Goal: Task Accomplishment & Management: Complete application form

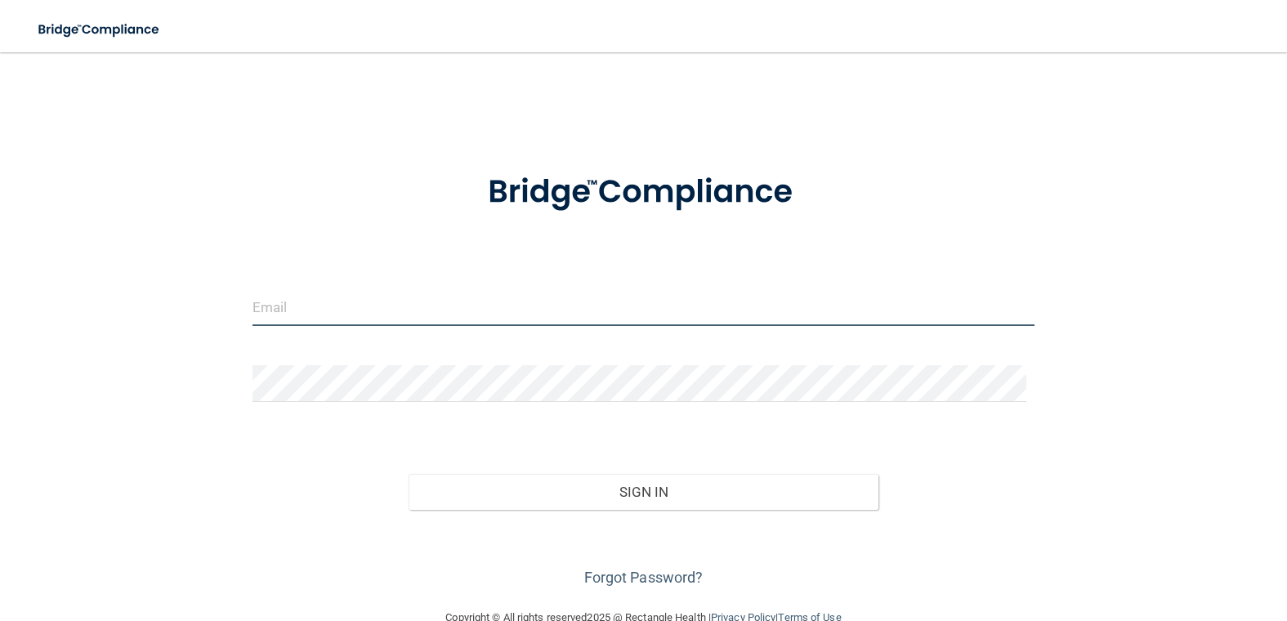
type input "[PERSON_NAME][EMAIL_ADDRESS][DOMAIN_NAME]"
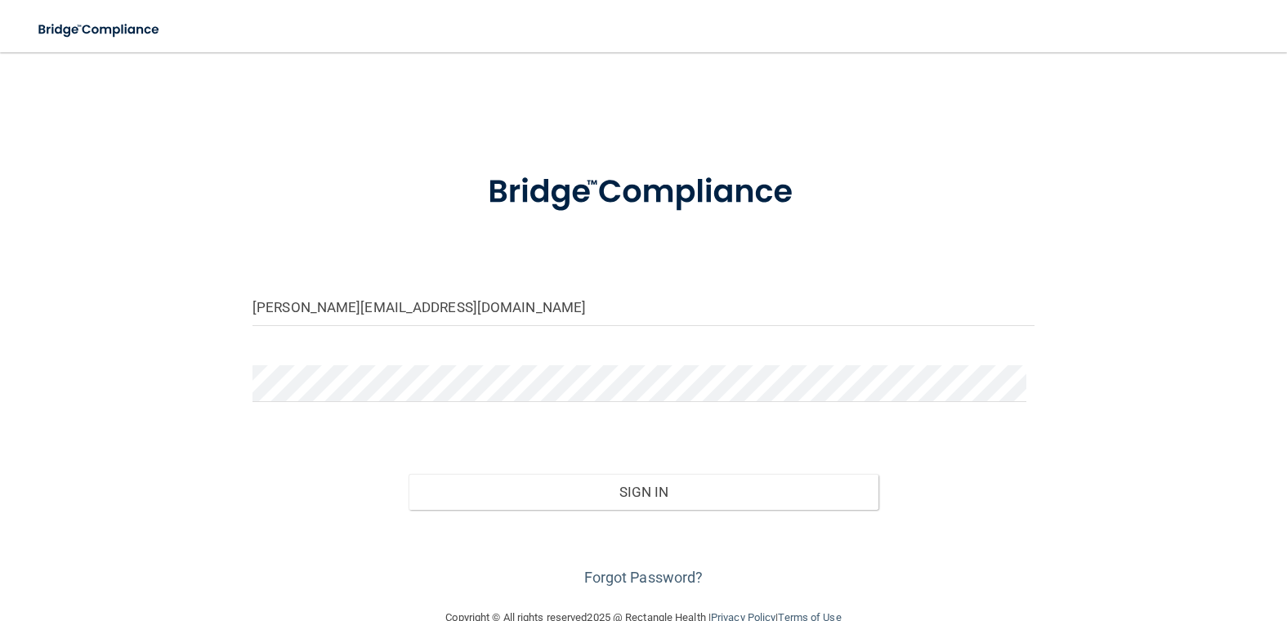
click at [1233, 212] on div "[PERSON_NAME][EMAIL_ADDRESS][DOMAIN_NAME] Invalid email/password. You don't hav…" at bounding box center [644, 330] width 1222 height 523
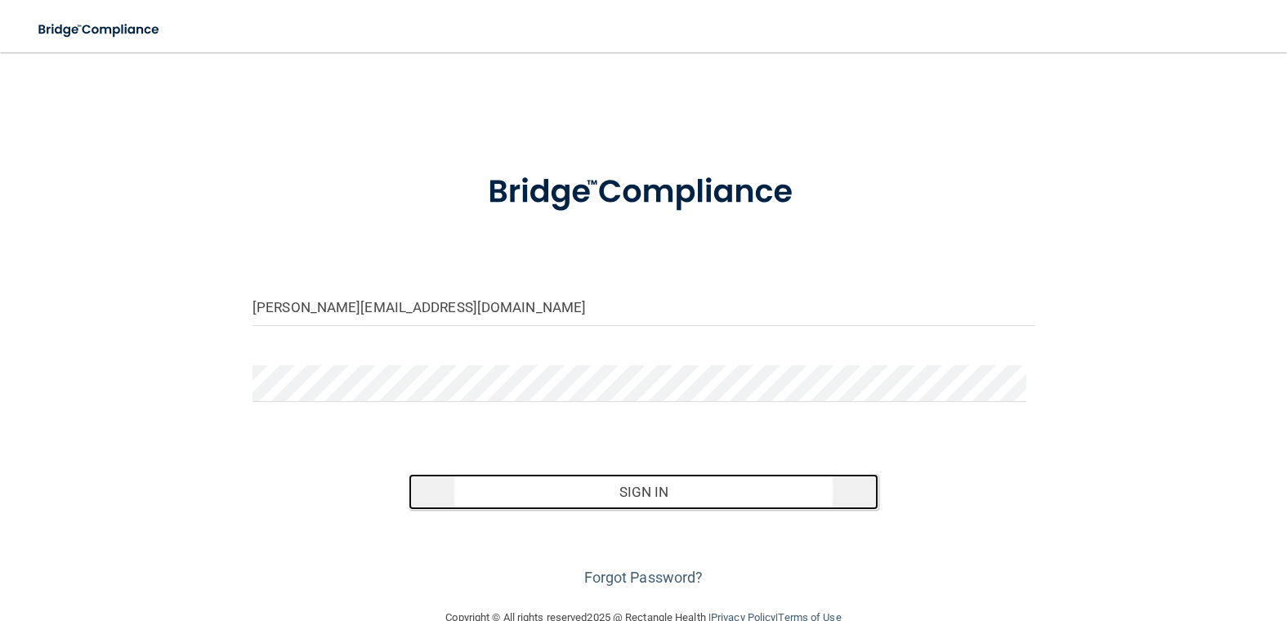
click at [679, 485] on button "Sign In" at bounding box center [643, 492] width 469 height 36
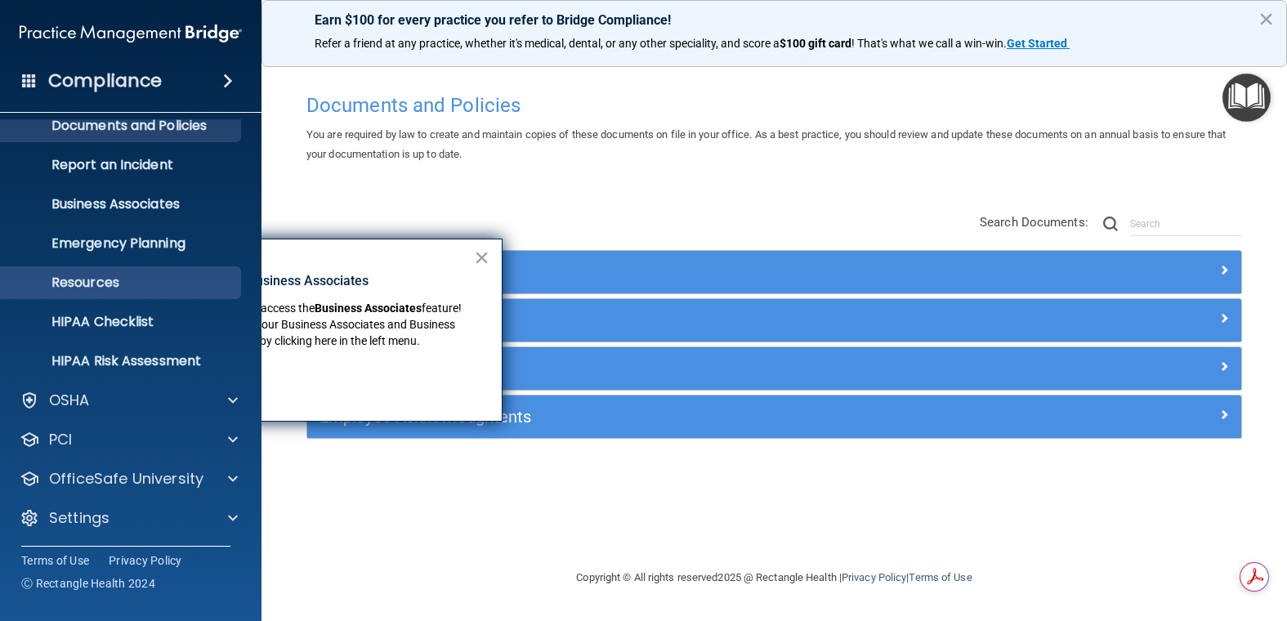
scroll to position [57, 0]
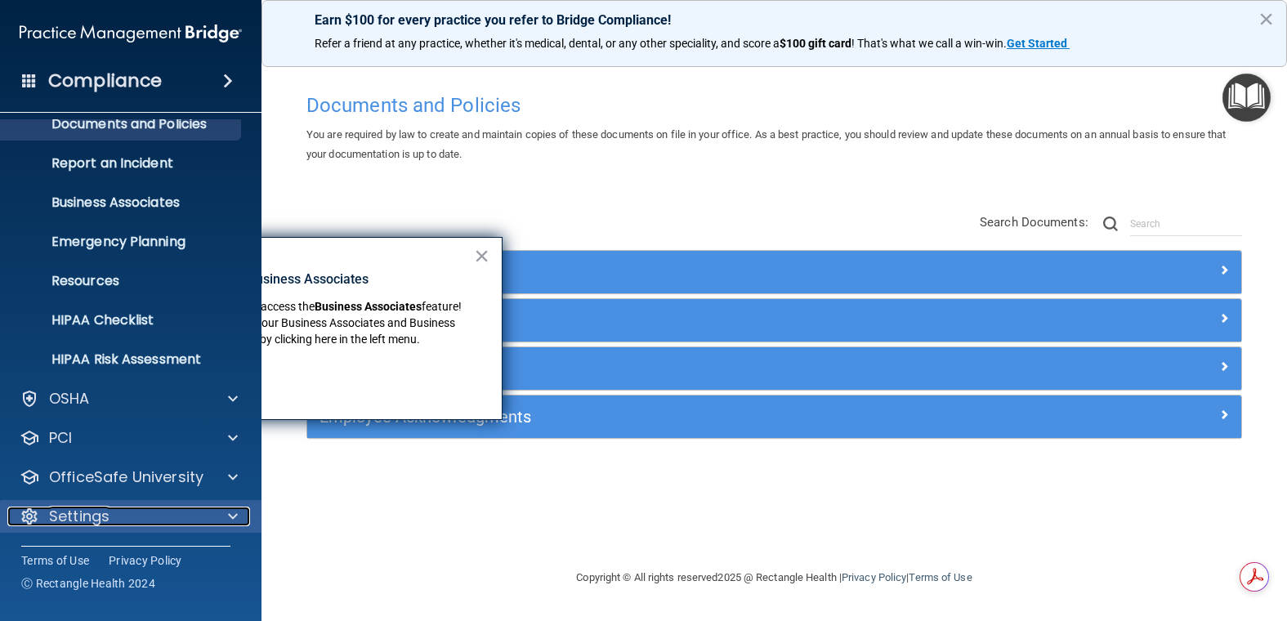
click at [158, 513] on div "Settings" at bounding box center [108, 517] width 203 height 20
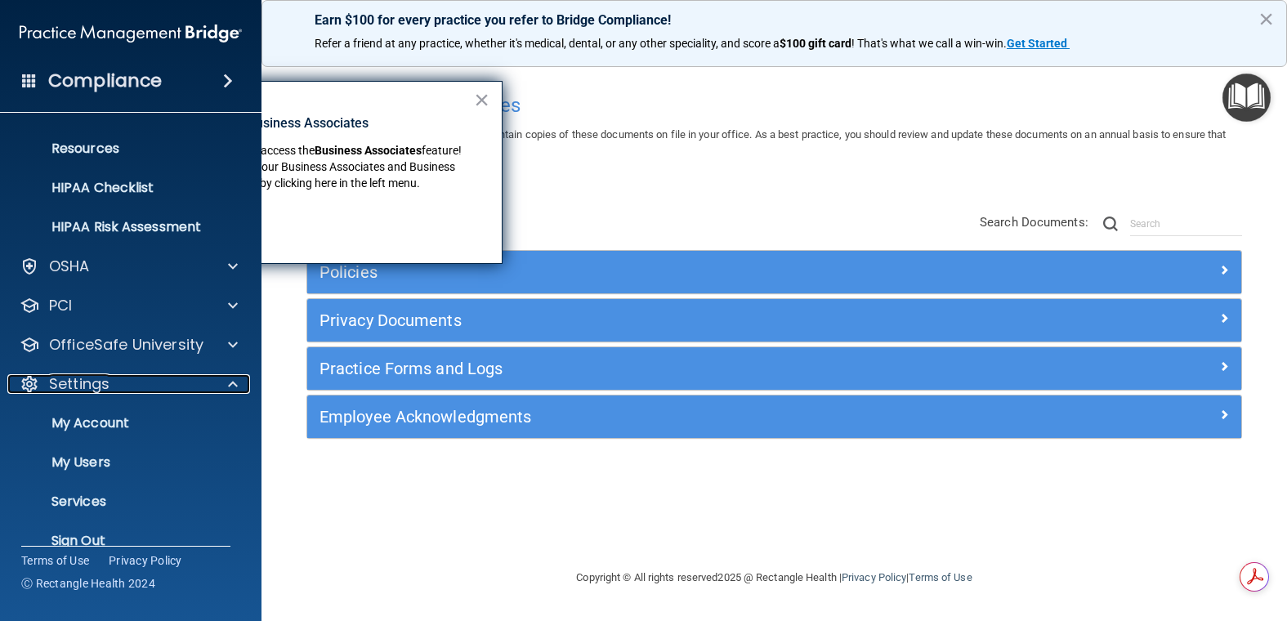
scroll to position [214, 0]
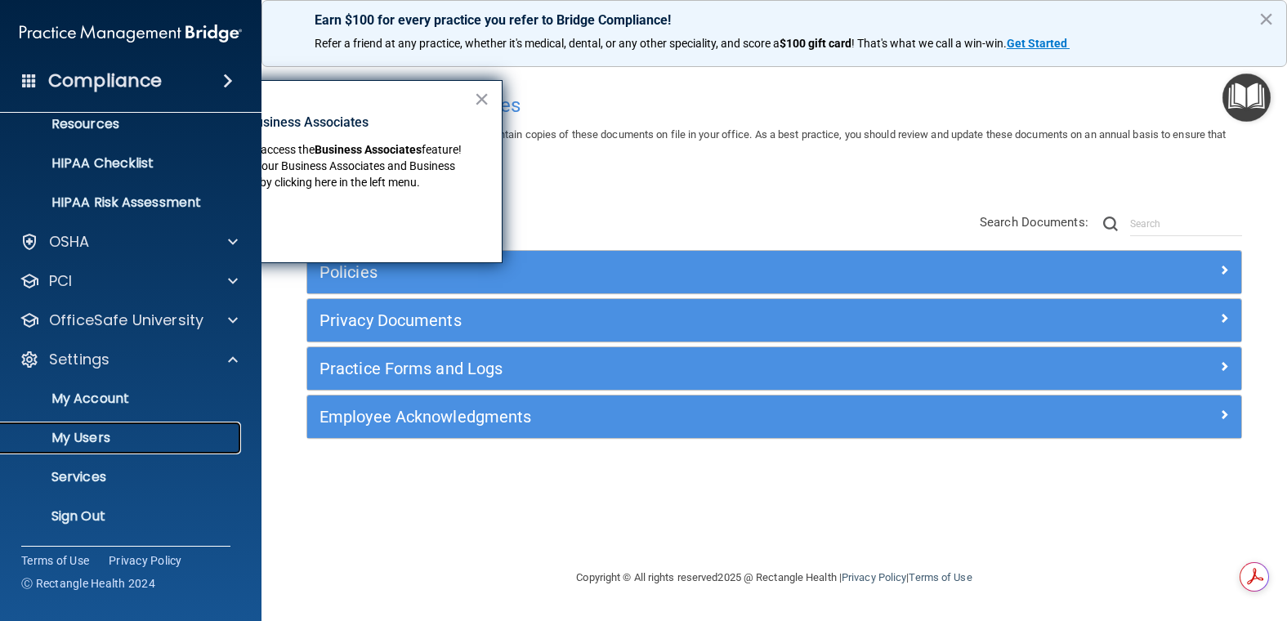
click at [96, 446] on p "My Users" at bounding box center [122, 438] width 223 height 16
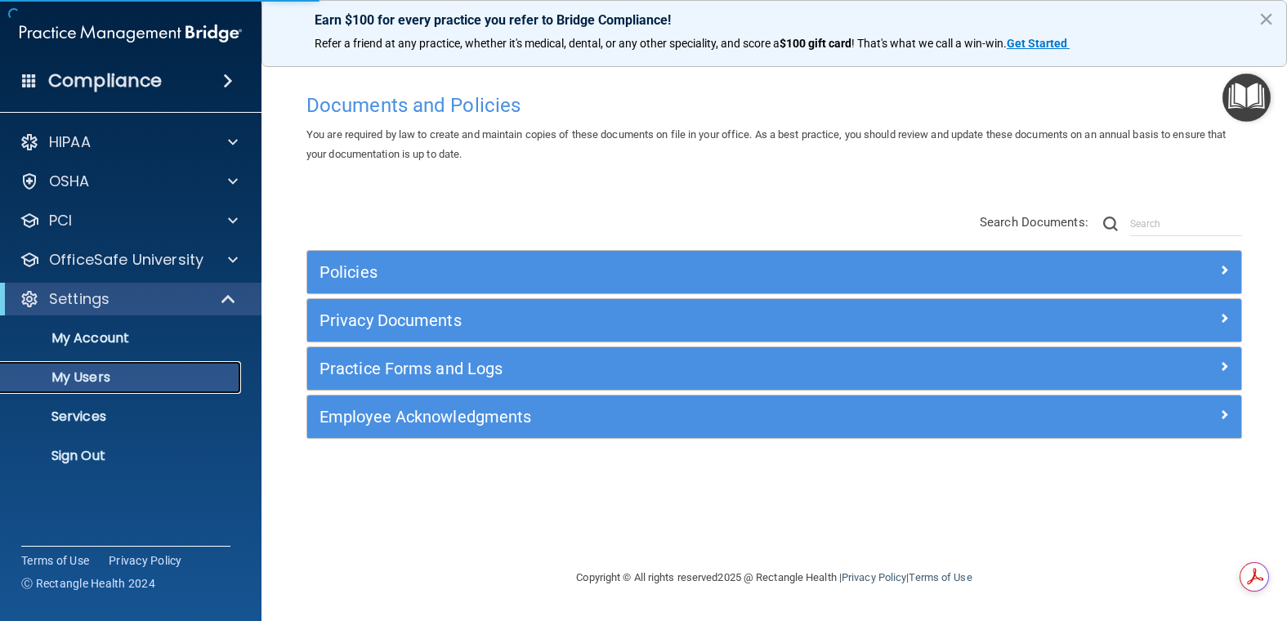
select select "20"
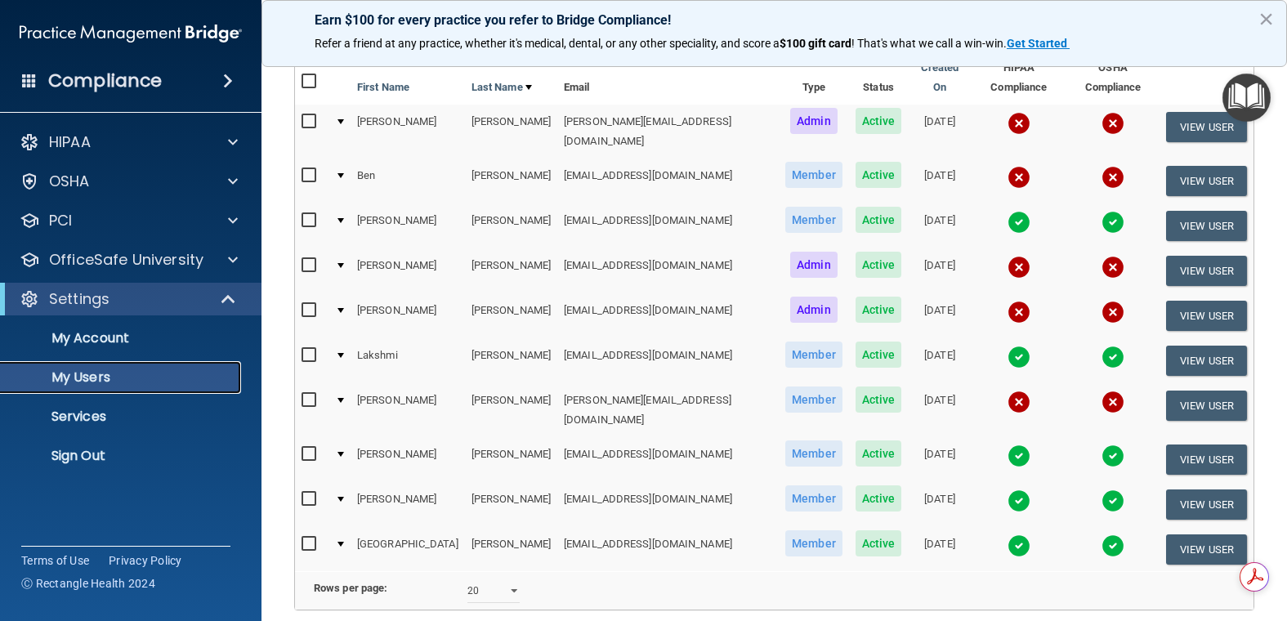
scroll to position [163, 0]
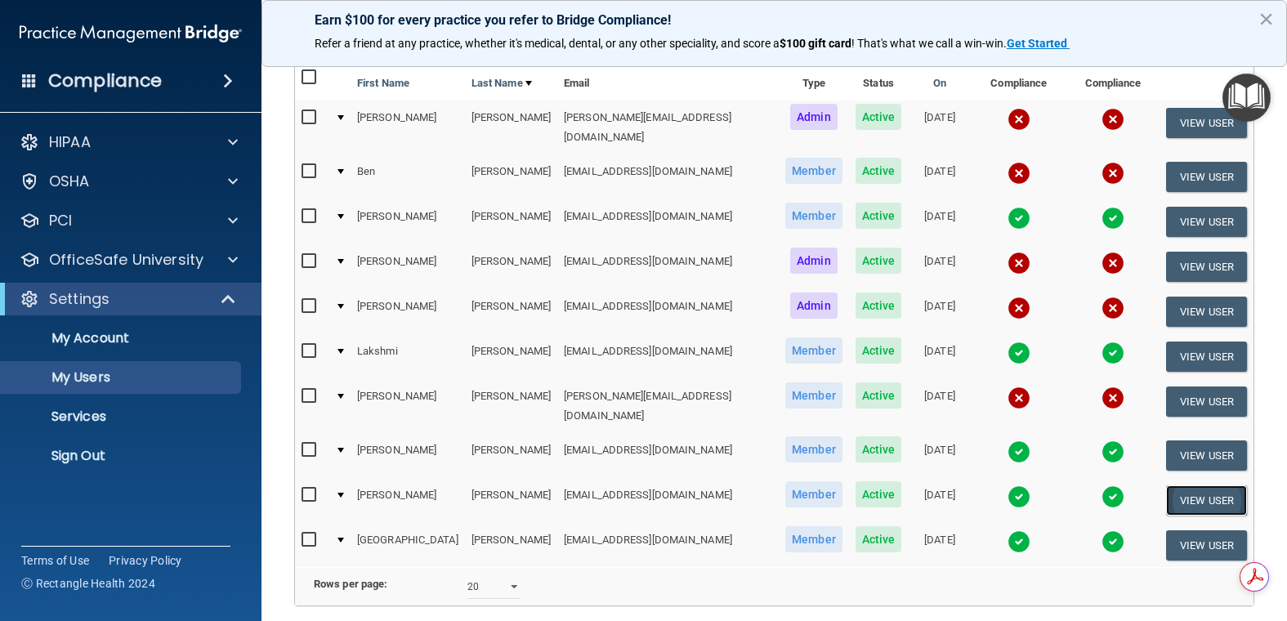
click at [1213, 486] on button "View User" at bounding box center [1206, 501] width 81 height 30
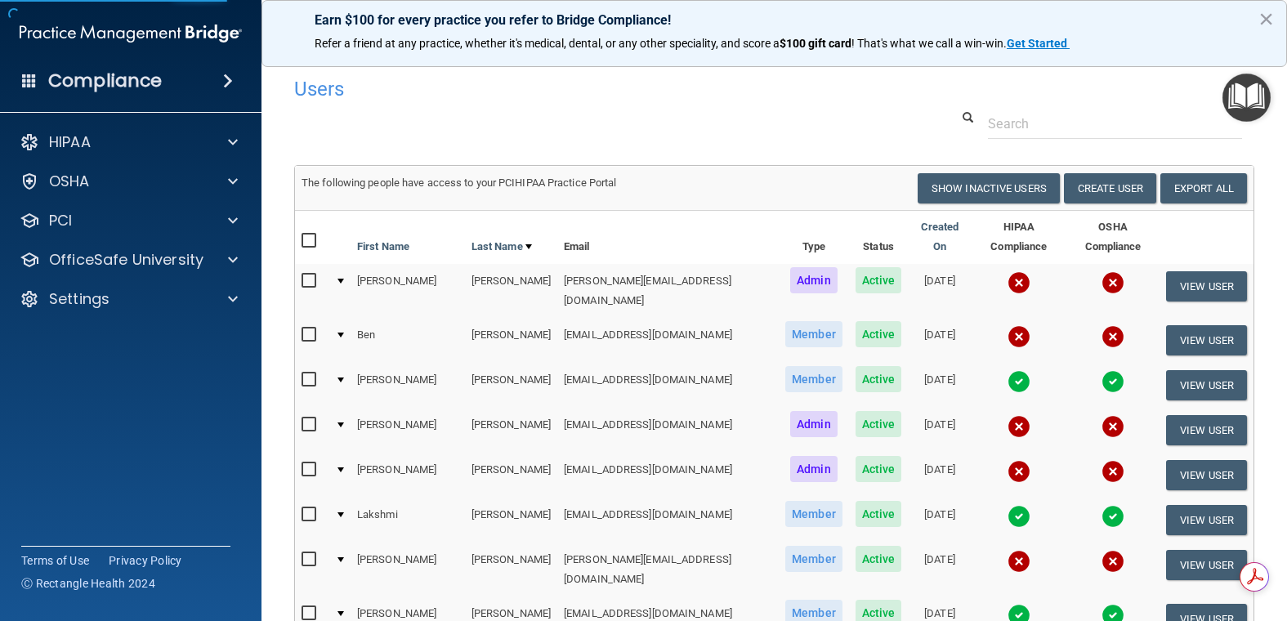
select select "practice_member"
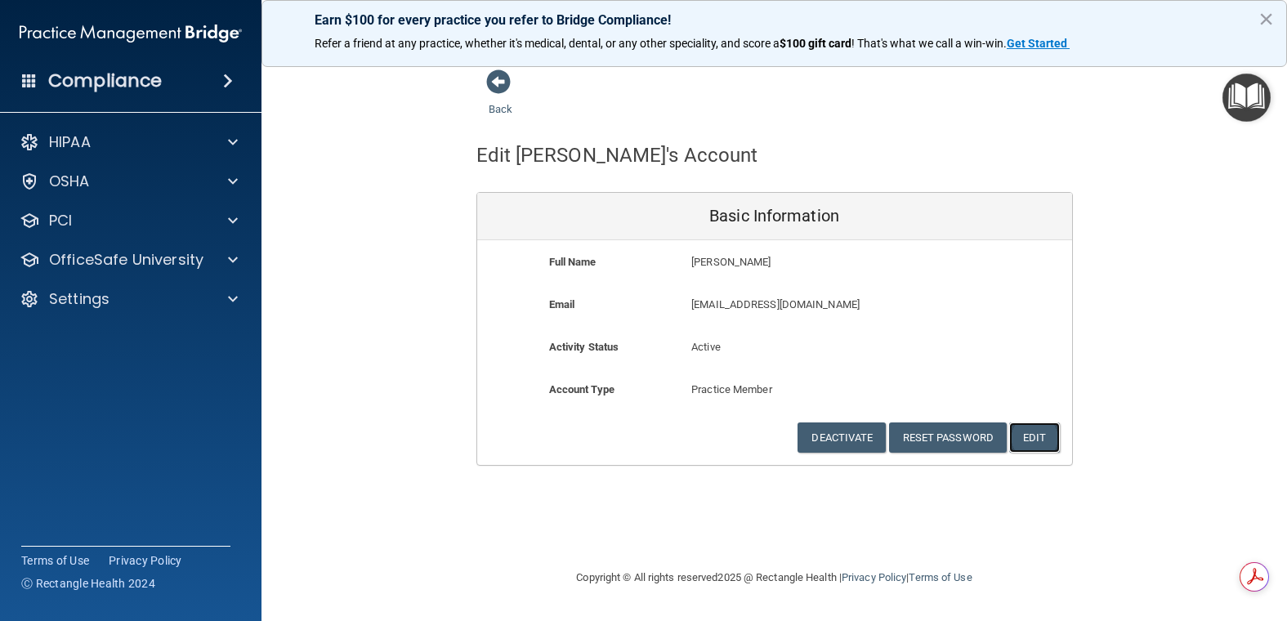
click at [1052, 447] on button "Edit" at bounding box center [1035, 438] width 50 height 30
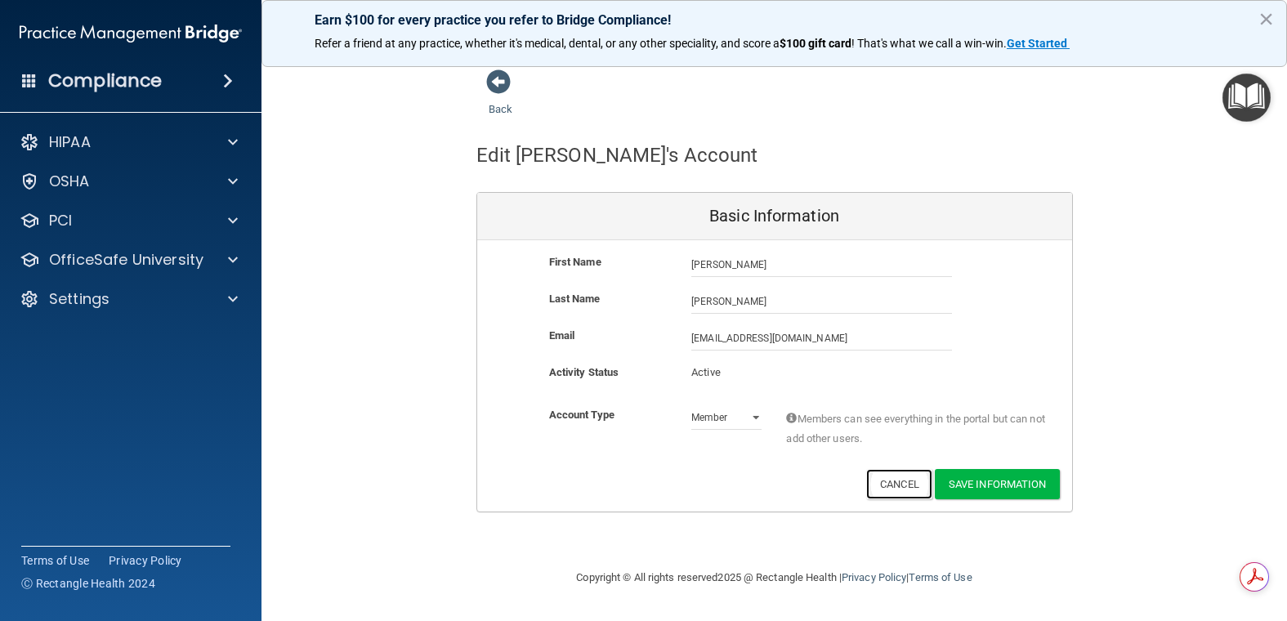
click at [892, 490] on button "Cancel" at bounding box center [899, 484] width 66 height 30
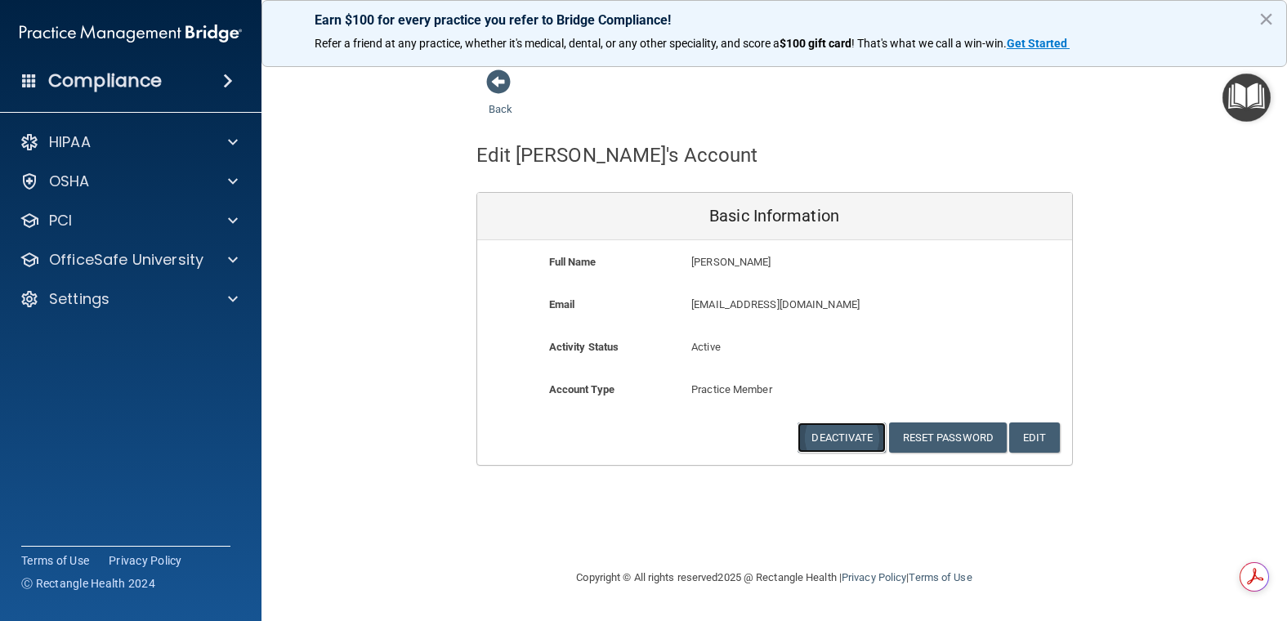
click at [831, 450] on button "Deactivate" at bounding box center [842, 438] width 88 height 30
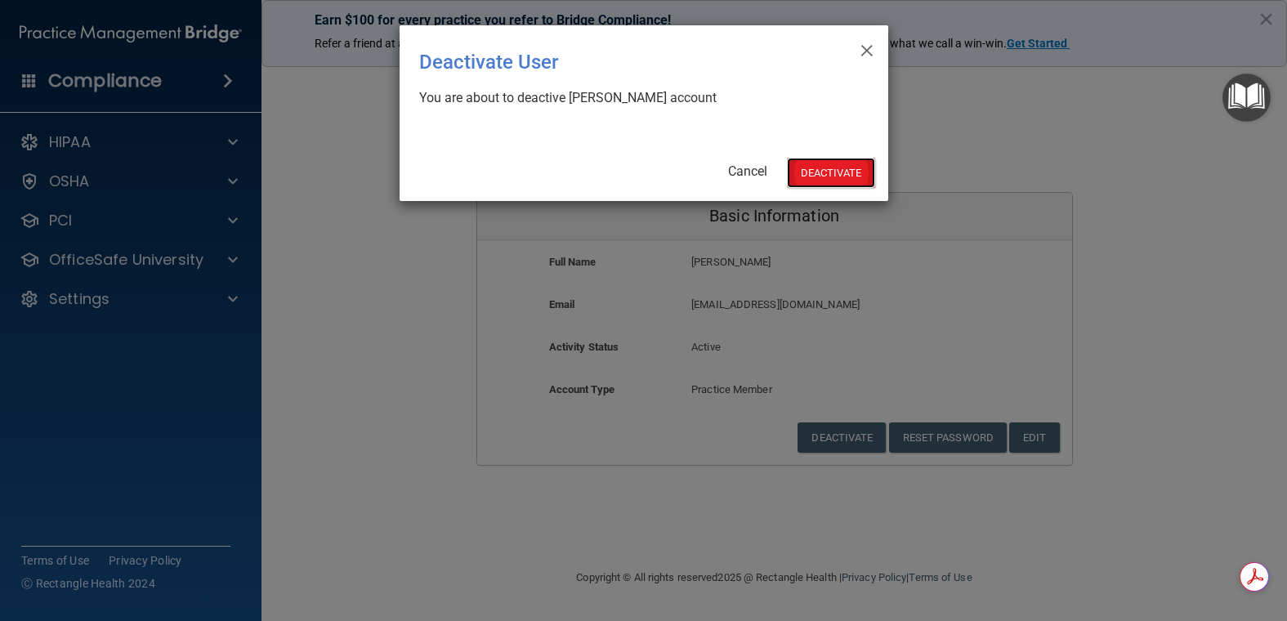
click at [831, 168] on button "Deactivate" at bounding box center [831, 173] width 88 height 30
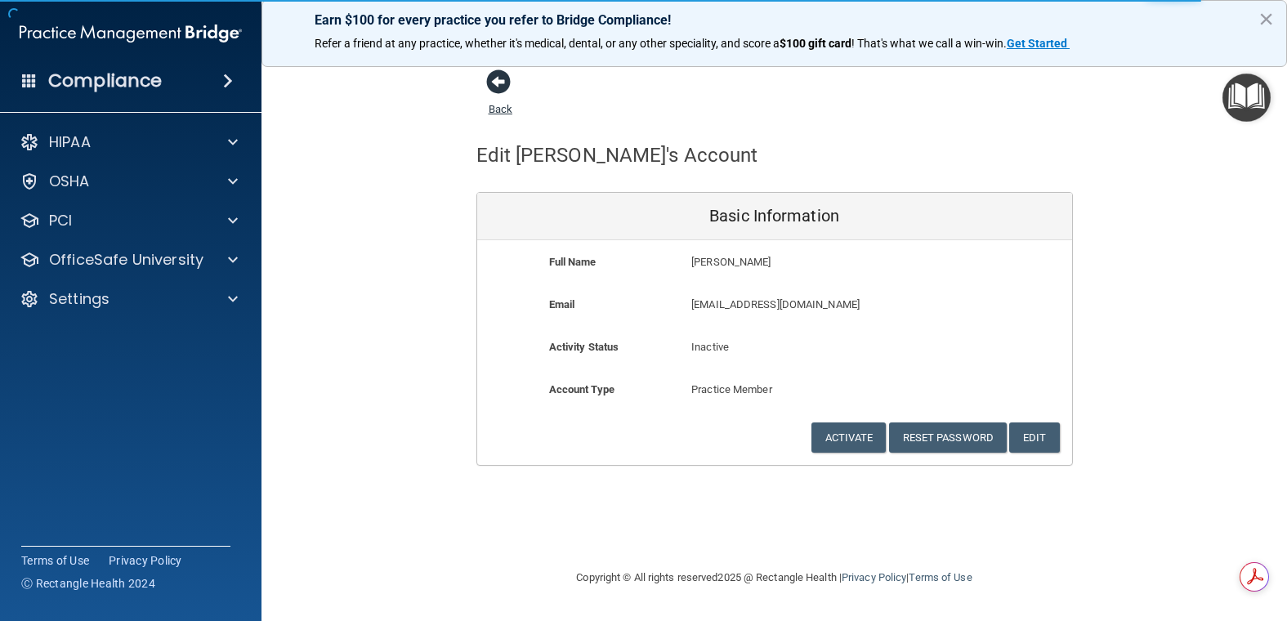
click at [504, 107] on link "Back" at bounding box center [501, 99] width 24 height 32
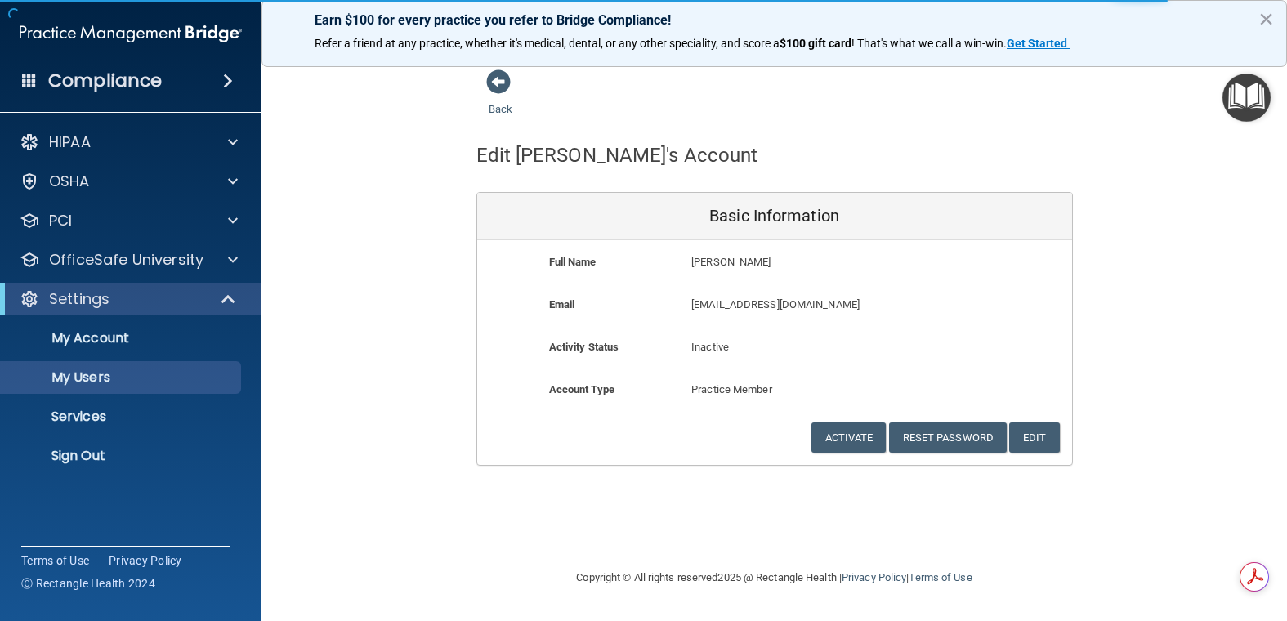
select select "20"
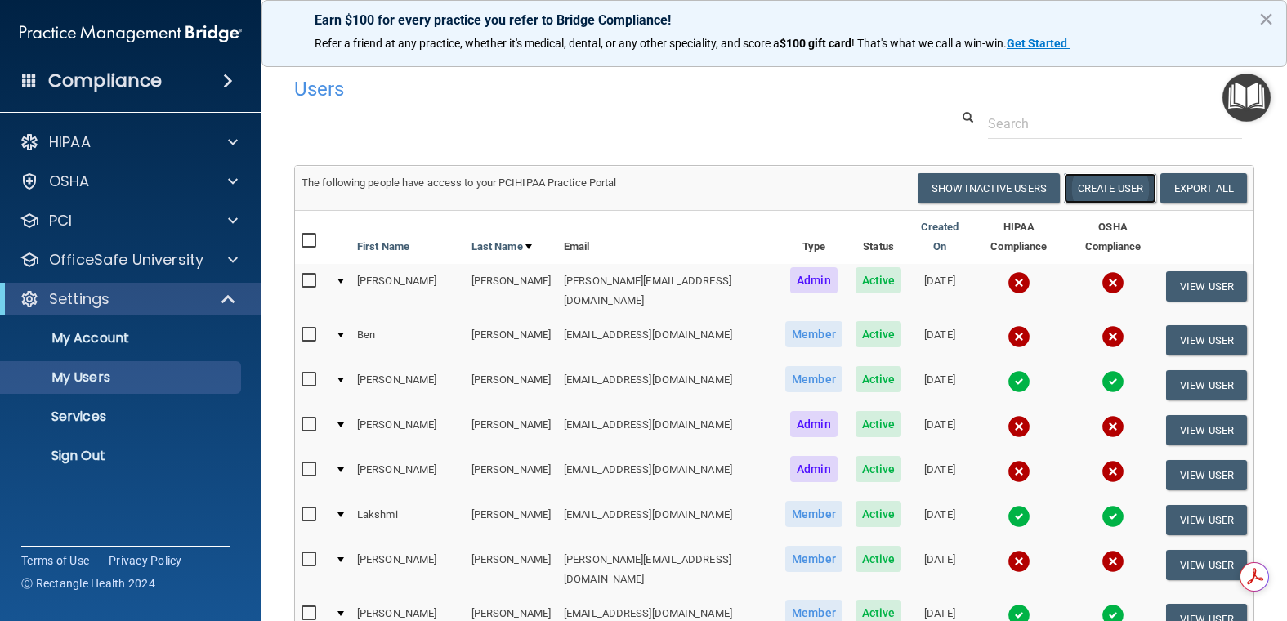
click at [1090, 190] on button "Create User" at bounding box center [1110, 188] width 92 height 30
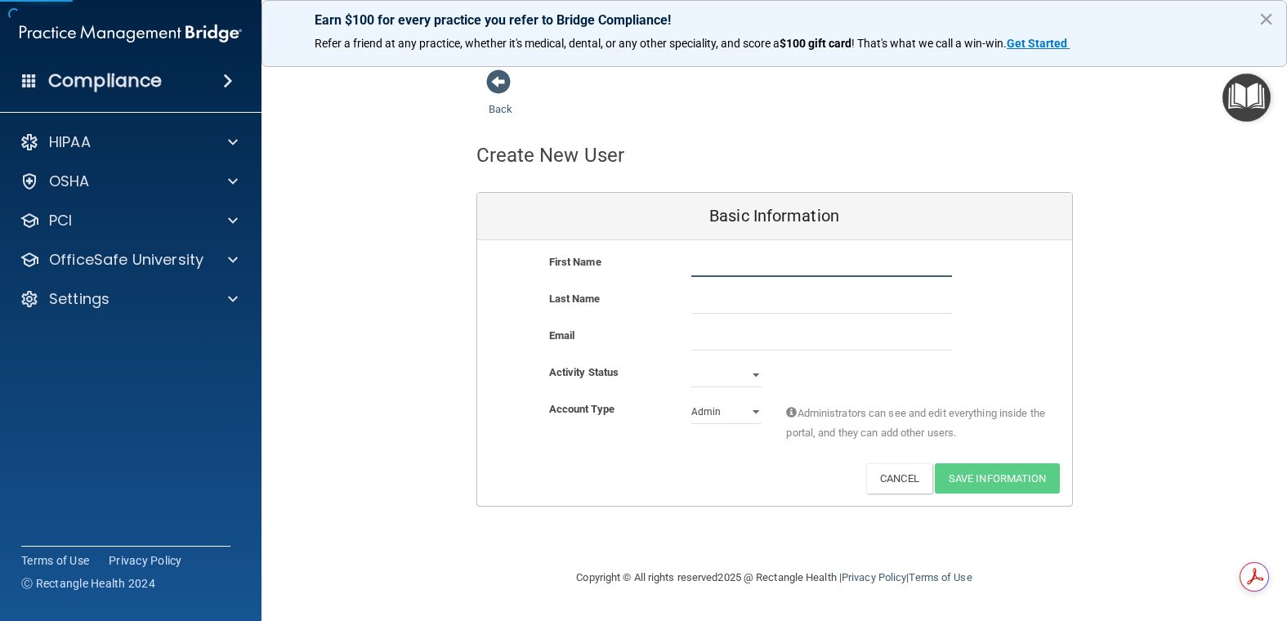
click at [747, 266] on input "text" at bounding box center [822, 265] width 261 height 25
type input "Diana"
click at [715, 337] on input "email" at bounding box center [822, 338] width 261 height 25
paste input "d_villasenor20@yahoo.com"
type input "d_villasenor20@yahoo.com"
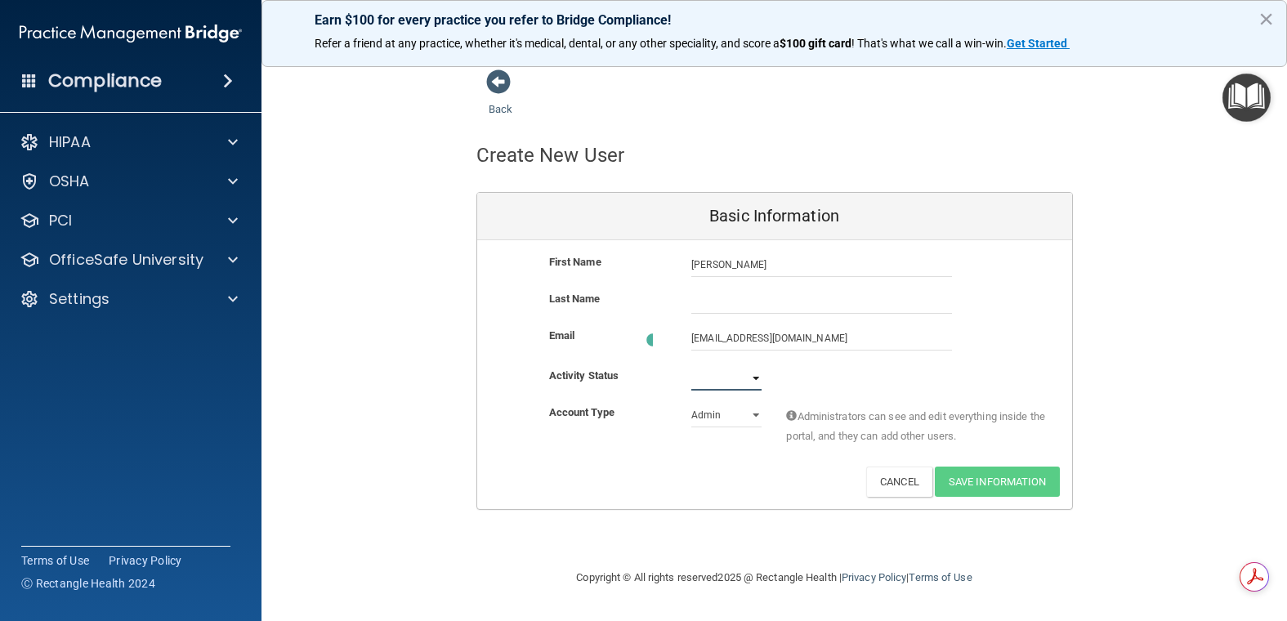
click at [750, 381] on select "Active Inactive" at bounding box center [727, 378] width 70 height 25
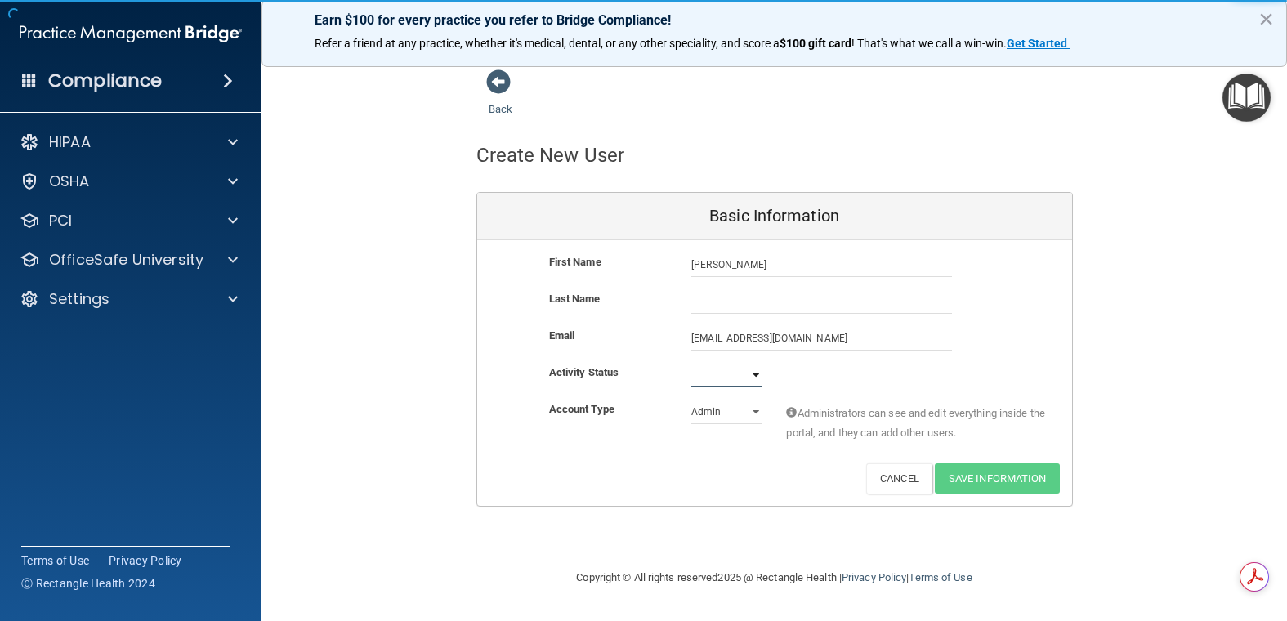
select select "active"
click at [692, 363] on select "Active Inactive" at bounding box center [727, 375] width 70 height 25
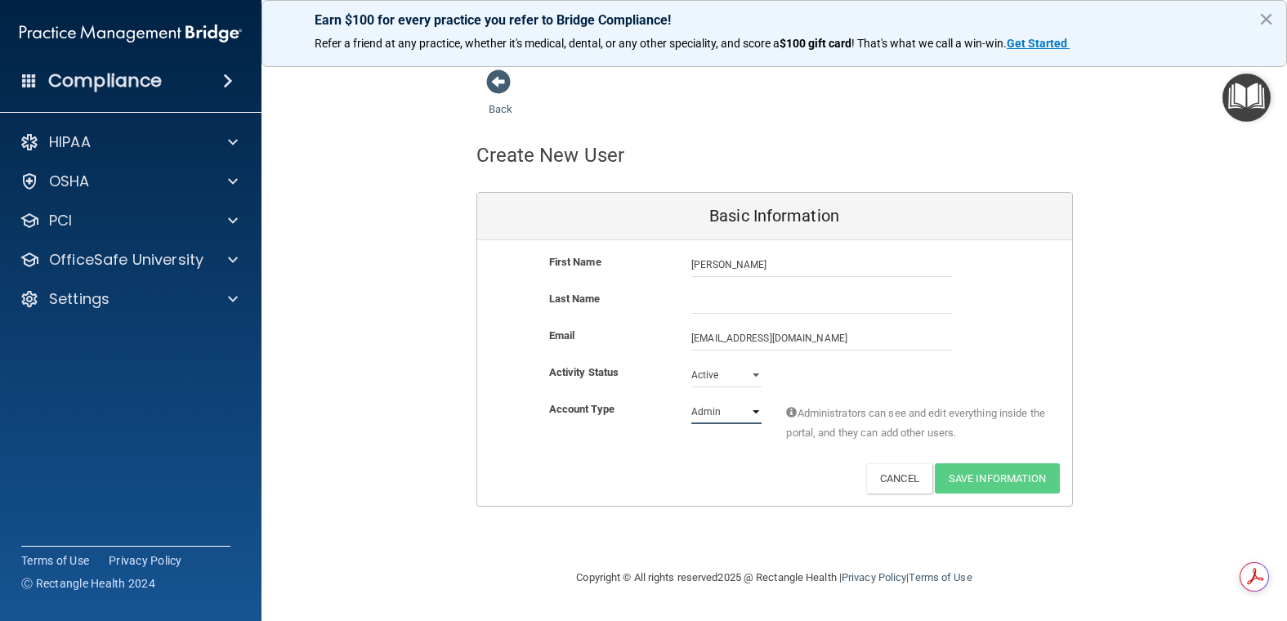
click at [732, 419] on select "Admin Member" at bounding box center [727, 412] width 70 height 25
select select "practice_member"
click at [692, 400] on select "Admin Member" at bounding box center [727, 412] width 70 height 25
click at [1172, 433] on div "Back Create New User Basic Information First Name Diana Diana Last Name Email d…" at bounding box center [774, 288] width 960 height 438
click at [806, 307] on input "text" at bounding box center [822, 301] width 261 height 25
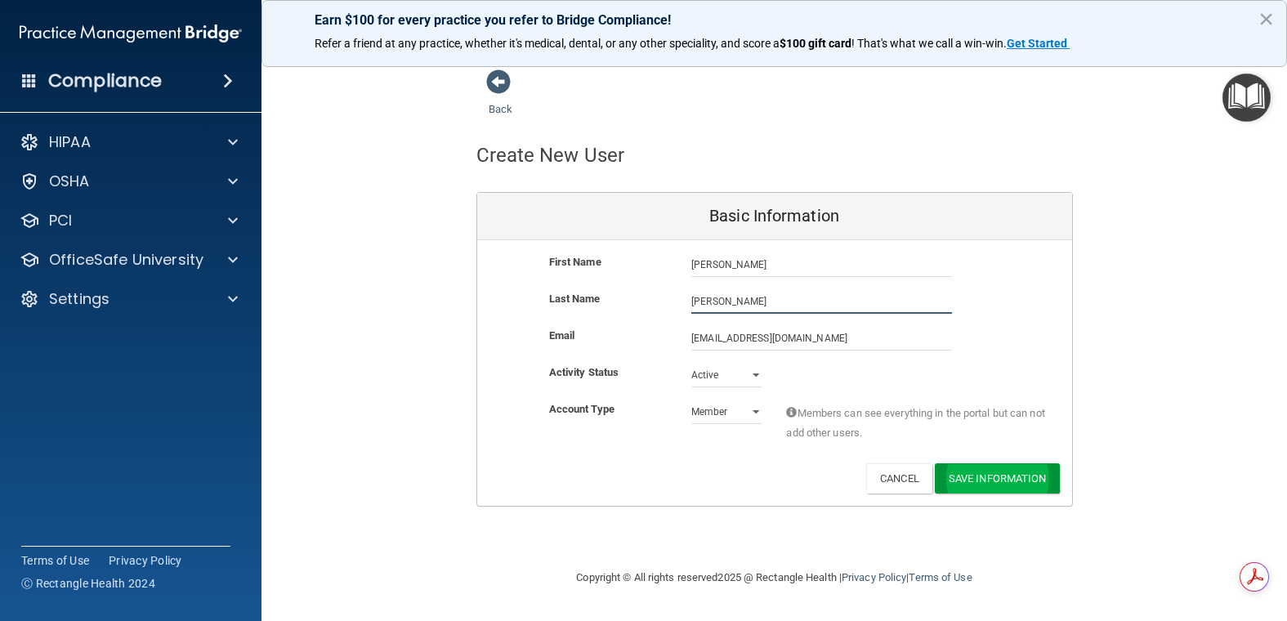
type input "Rodriguez"
click at [979, 480] on button "Save Information" at bounding box center [997, 478] width 125 height 30
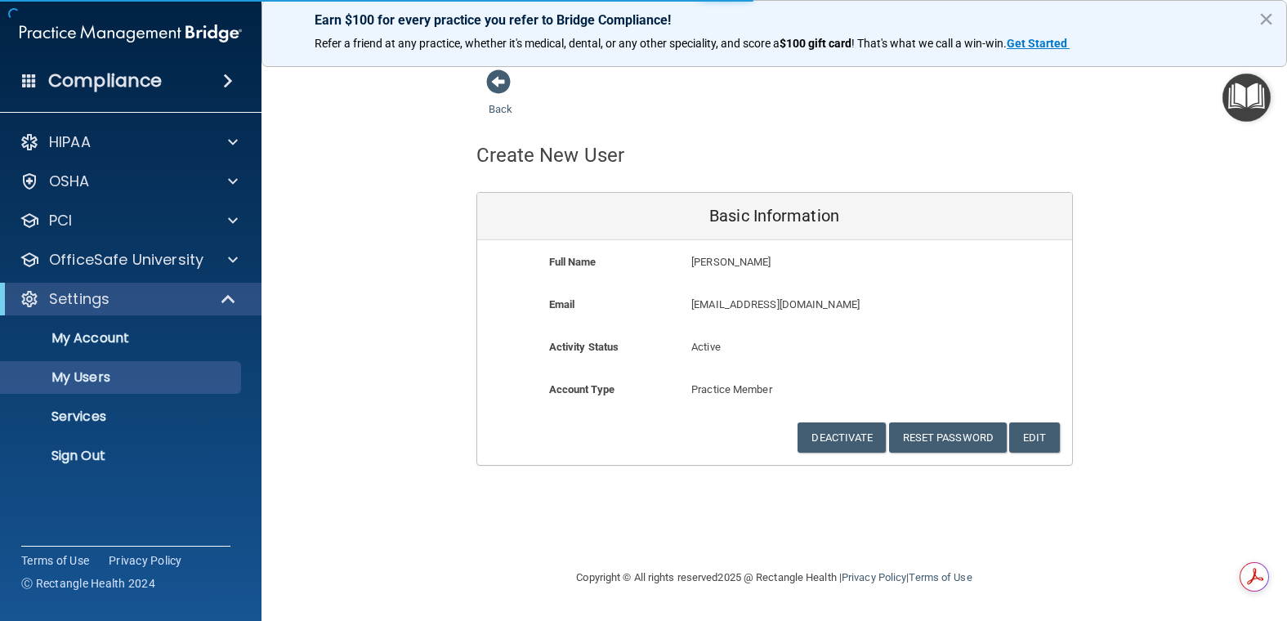
select select "20"
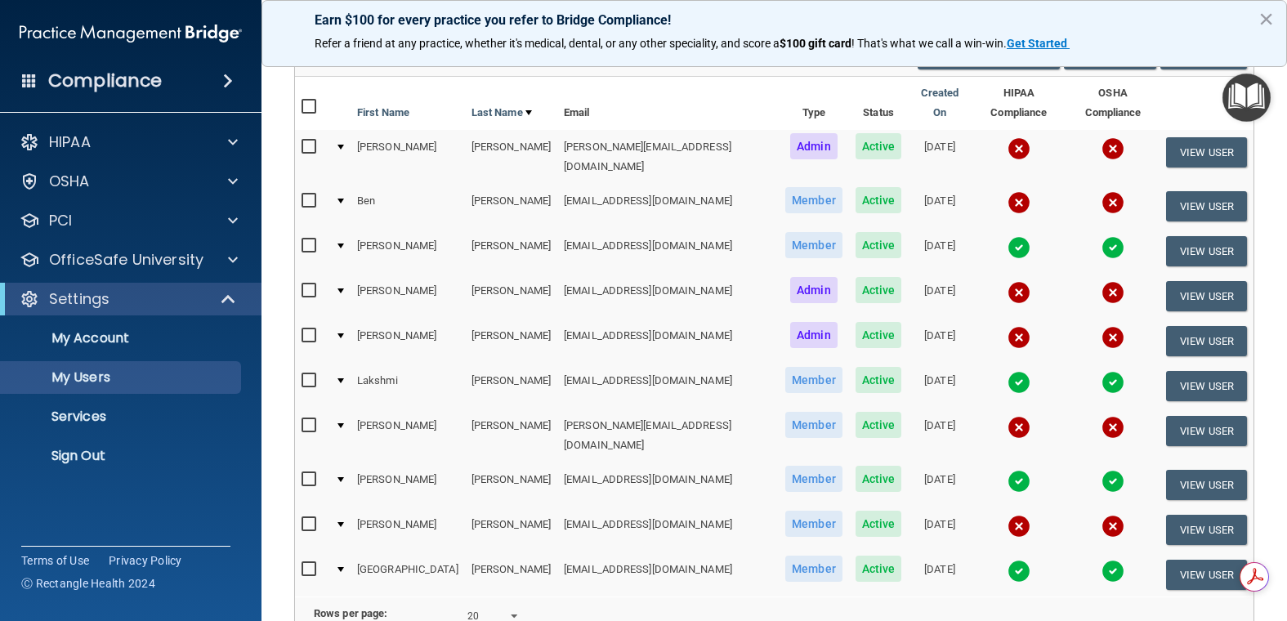
scroll to position [245, 0]
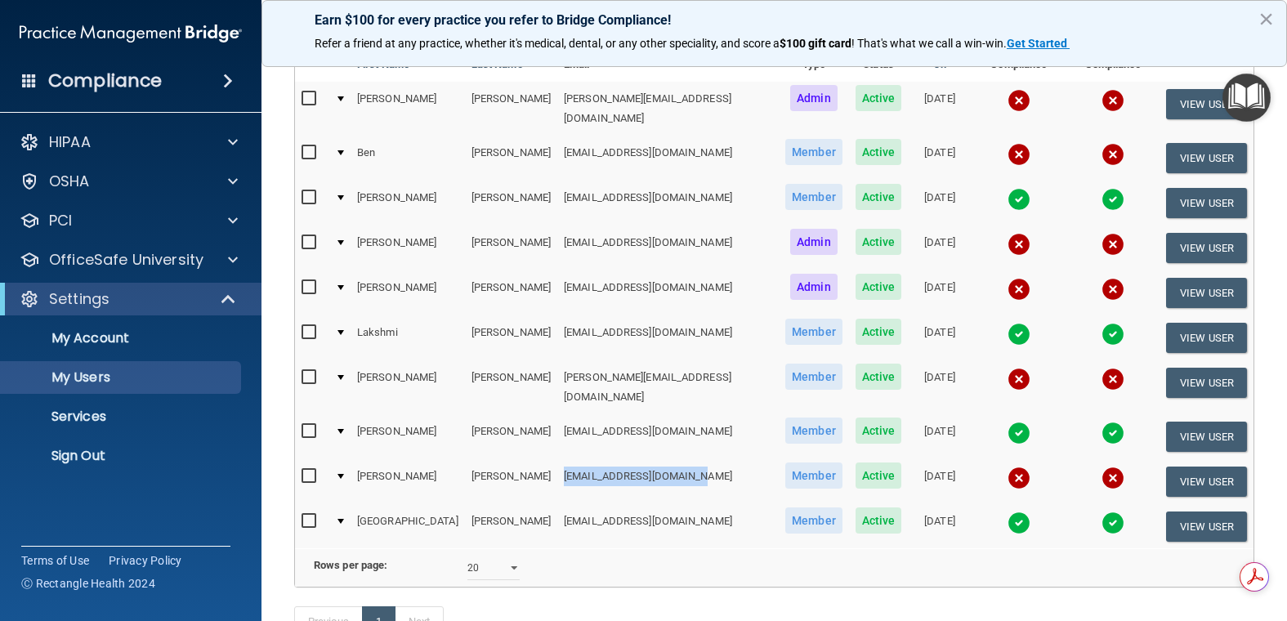
drag, startPoint x: 656, startPoint y: 449, endPoint x: 517, endPoint y: 450, distance: 139.8
click at [557, 459] on td "d_villasenor20@yahoo.com" at bounding box center [668, 481] width 222 height 45
copy td "d_villasenor20@yahoo.com"
